Goal: Feedback & Contribution: Submit feedback/report problem

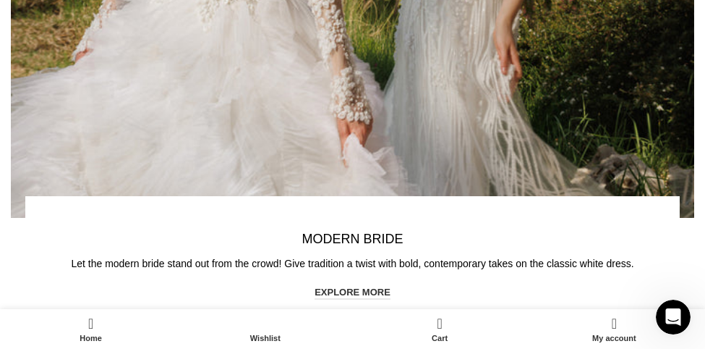
scroll to position [4085, 0]
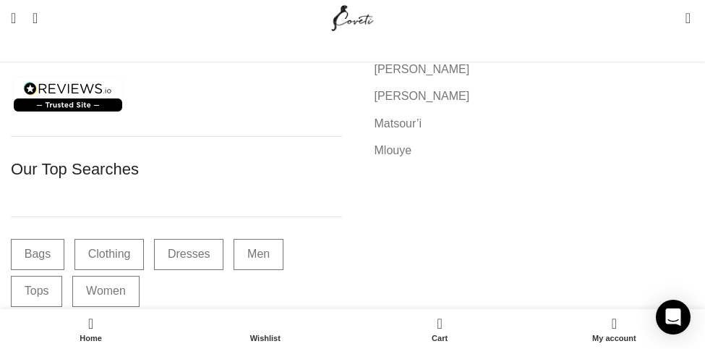
scroll to position [697, 0]
